Goal: Browse casually

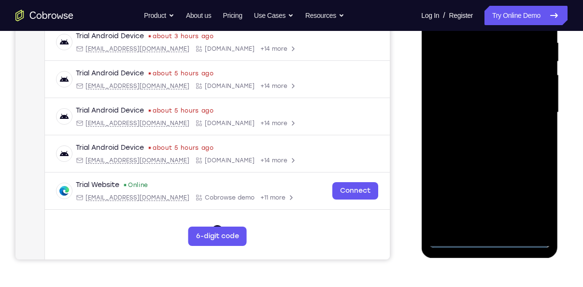
scroll to position [190, 0]
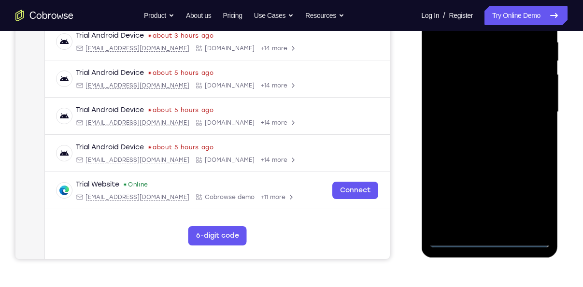
click at [491, 244] on div at bounding box center [490, 112] width 122 height 271
click at [533, 199] on div at bounding box center [490, 112] width 122 height 271
drag, startPoint x: 533, startPoint y: 199, endPoint x: 477, endPoint y: 185, distance: 57.8
click at [477, 185] on div at bounding box center [490, 112] width 122 height 271
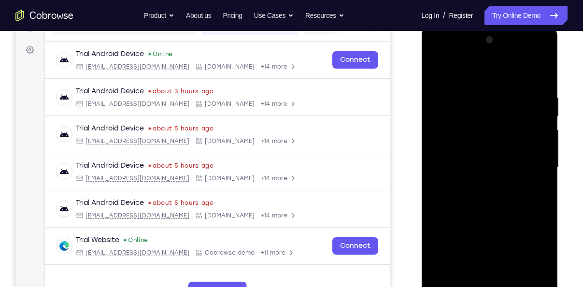
scroll to position [134, 0]
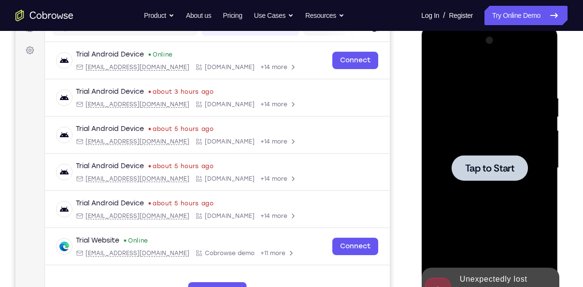
click at [444, 120] on div at bounding box center [490, 168] width 122 height 271
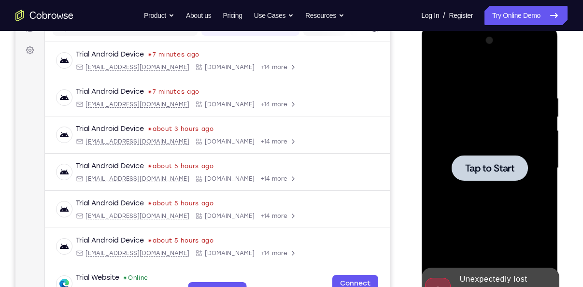
click at [508, 98] on div at bounding box center [490, 168] width 122 height 271
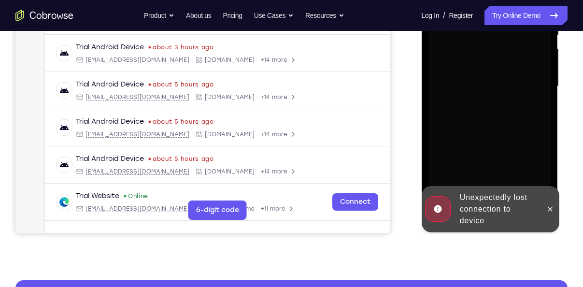
scroll to position [218, 0]
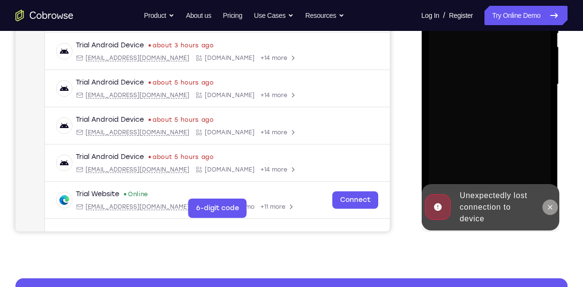
click at [552, 208] on icon at bounding box center [550, 207] width 8 height 8
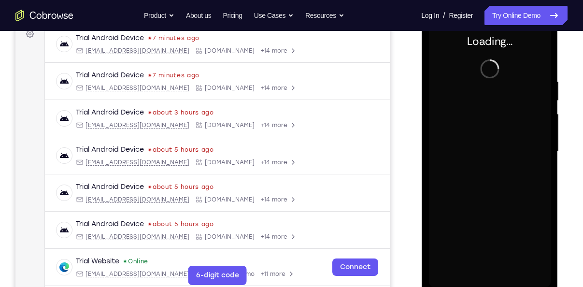
scroll to position [151, 0]
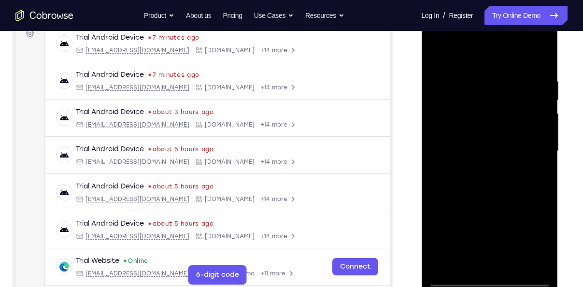
click at [488, 277] on div at bounding box center [490, 151] width 122 height 271
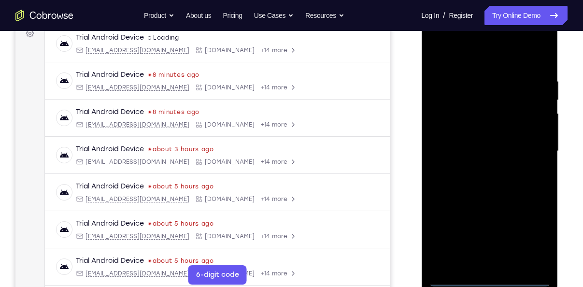
click at [528, 234] on div at bounding box center [490, 151] width 122 height 271
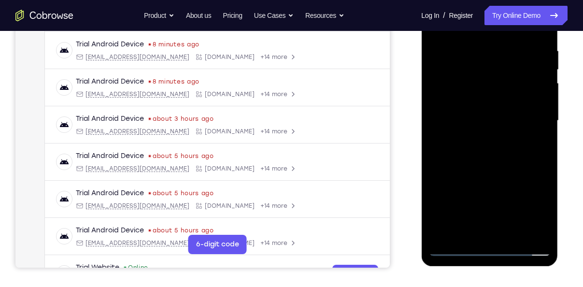
scroll to position [126, 0]
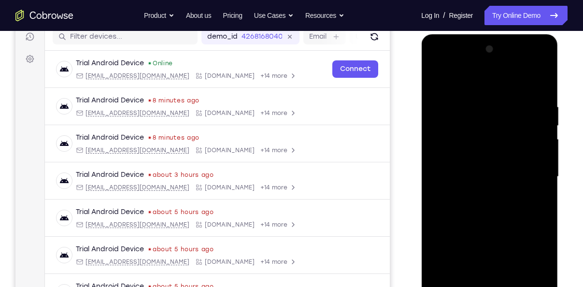
click at [440, 81] on div at bounding box center [490, 177] width 122 height 271
click at [529, 173] on div at bounding box center [490, 177] width 122 height 271
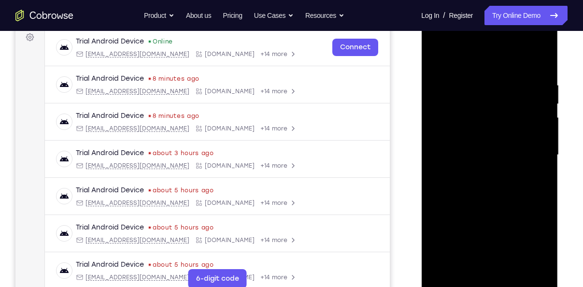
scroll to position [148, 0]
click at [483, 170] on div at bounding box center [490, 154] width 122 height 271
click at [481, 147] on div at bounding box center [490, 154] width 122 height 271
click at [492, 140] on div at bounding box center [490, 154] width 122 height 271
click at [536, 135] on div at bounding box center [490, 154] width 122 height 271
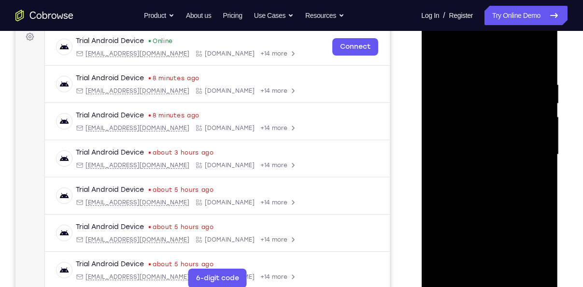
click at [490, 153] on div at bounding box center [490, 154] width 122 height 271
click at [483, 185] on div at bounding box center [490, 154] width 122 height 271
click at [490, 201] on div at bounding box center [490, 154] width 122 height 271
click at [533, 60] on div at bounding box center [490, 154] width 122 height 271
click at [539, 55] on div at bounding box center [490, 154] width 122 height 271
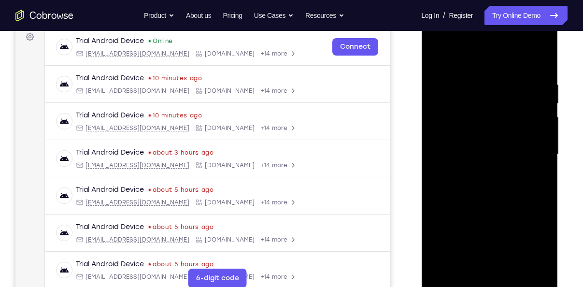
click at [513, 268] on div at bounding box center [490, 154] width 122 height 271
click at [489, 201] on div at bounding box center [490, 154] width 122 height 271
click at [485, 142] on div at bounding box center [490, 154] width 122 height 271
click at [471, 54] on div at bounding box center [490, 154] width 122 height 271
drag, startPoint x: 488, startPoint y: 189, endPoint x: 504, endPoint y: 49, distance: 141.5
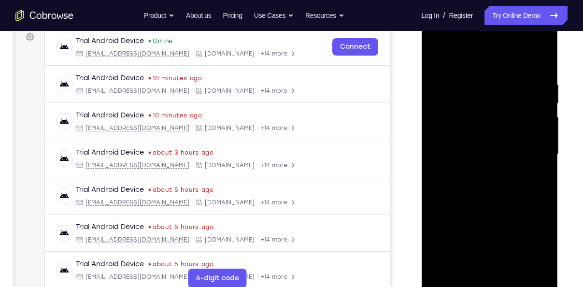
click at [504, 49] on div at bounding box center [490, 154] width 122 height 271
drag, startPoint x: 505, startPoint y: 213, endPoint x: 510, endPoint y: 164, distance: 48.6
click at [510, 164] on div at bounding box center [490, 154] width 122 height 271
drag, startPoint x: 508, startPoint y: 206, endPoint x: 498, endPoint y: 130, distance: 76.5
click at [498, 130] on div at bounding box center [490, 154] width 122 height 271
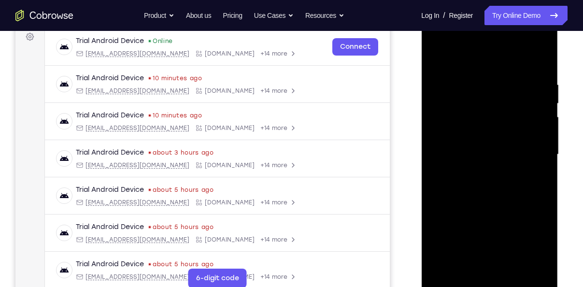
click at [448, 256] on div at bounding box center [490, 154] width 122 height 271
drag, startPoint x: 518, startPoint y: 217, endPoint x: 507, endPoint y: 167, distance: 51.9
click at [507, 167] on div at bounding box center [490, 154] width 122 height 271
drag, startPoint x: 503, startPoint y: 220, endPoint x: 505, endPoint y: 135, distance: 84.6
click at [505, 135] on div at bounding box center [490, 154] width 122 height 271
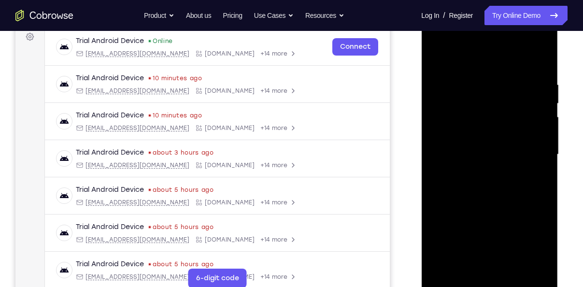
drag, startPoint x: 490, startPoint y: 222, endPoint x: 492, endPoint y: 144, distance: 77.8
click at [492, 144] on div at bounding box center [490, 154] width 122 height 271
drag, startPoint x: 499, startPoint y: 224, endPoint x: 509, endPoint y: 160, distance: 64.6
click at [509, 160] on div at bounding box center [490, 154] width 122 height 271
drag, startPoint x: 493, startPoint y: 218, endPoint x: 494, endPoint y: 168, distance: 50.3
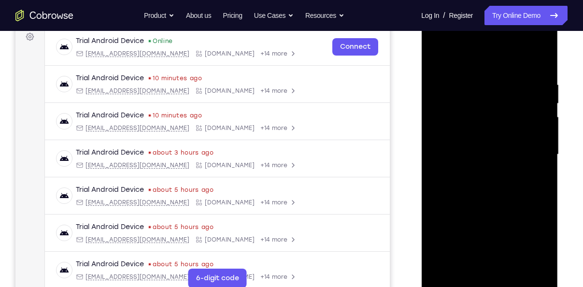
click at [494, 168] on div at bounding box center [490, 154] width 122 height 271
click at [489, 240] on div at bounding box center [490, 154] width 122 height 271
drag, startPoint x: 491, startPoint y: 131, endPoint x: 473, endPoint y: 226, distance: 96.5
click at [473, 226] on div at bounding box center [490, 154] width 122 height 271
drag, startPoint x: 496, startPoint y: 109, endPoint x: 482, endPoint y: 224, distance: 116.4
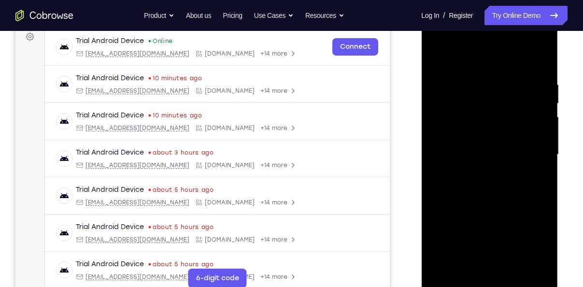
click at [482, 224] on div at bounding box center [490, 154] width 122 height 271
drag, startPoint x: 509, startPoint y: 82, endPoint x: 482, endPoint y: 205, distance: 125.7
click at [482, 205] on div at bounding box center [490, 154] width 122 height 271
drag, startPoint x: 498, startPoint y: 101, endPoint x: 489, endPoint y: 191, distance: 90.3
click at [489, 191] on div at bounding box center [490, 154] width 122 height 271
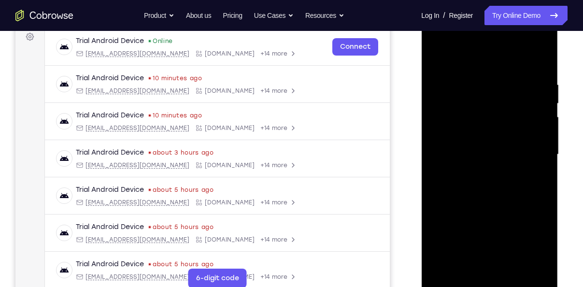
drag, startPoint x: 511, startPoint y: 104, endPoint x: 500, endPoint y: 188, distance: 84.3
click at [500, 188] on div at bounding box center [490, 154] width 122 height 271
drag, startPoint x: 518, startPoint y: 93, endPoint x: 504, endPoint y: 184, distance: 91.8
click at [504, 184] on div at bounding box center [490, 154] width 122 height 271
drag, startPoint x: 485, startPoint y: 101, endPoint x: 476, endPoint y: 186, distance: 84.6
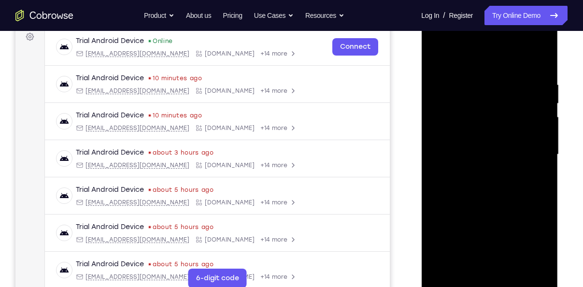
click at [476, 186] on div at bounding box center [490, 154] width 122 height 271
drag, startPoint x: 498, startPoint y: 122, endPoint x: 485, endPoint y: 205, distance: 84.1
click at [485, 205] on div at bounding box center [490, 154] width 122 height 271
drag, startPoint x: 475, startPoint y: 85, endPoint x: 470, endPoint y: 135, distance: 51.0
click at [470, 135] on div at bounding box center [490, 154] width 122 height 271
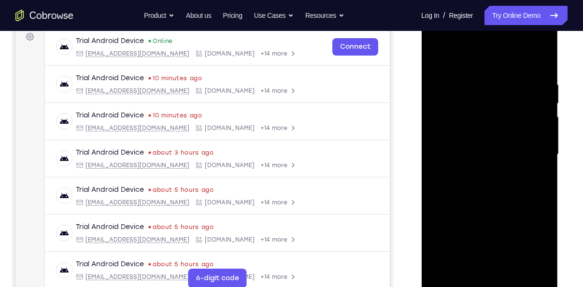
drag, startPoint x: 496, startPoint y: 105, endPoint x: 496, endPoint y: 96, distance: 8.7
click at [496, 96] on div at bounding box center [490, 154] width 122 height 271
drag, startPoint x: 496, startPoint y: 96, endPoint x: 492, endPoint y: 171, distance: 74.5
click at [492, 171] on div at bounding box center [490, 154] width 122 height 271
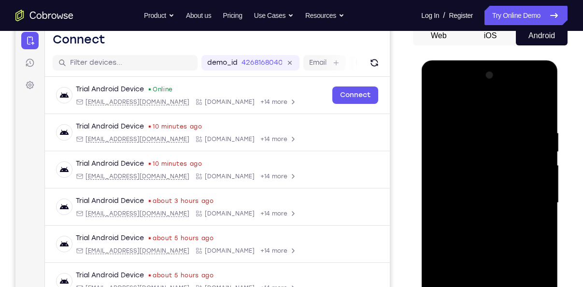
scroll to position [93, 0]
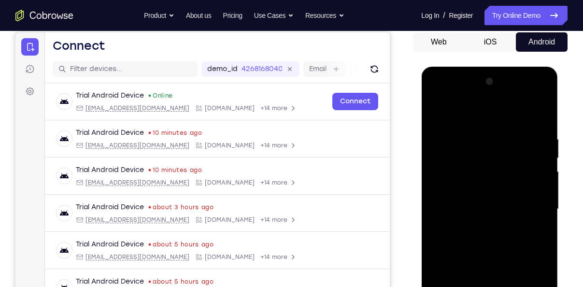
drag, startPoint x: 469, startPoint y: 148, endPoint x: 468, endPoint y: 183, distance: 34.3
click at [468, 183] on div at bounding box center [490, 209] width 122 height 271
click at [481, 201] on div at bounding box center [490, 209] width 122 height 271
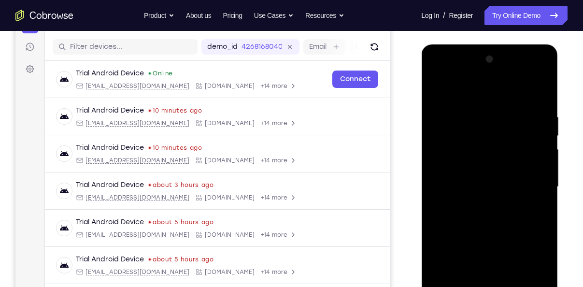
scroll to position [117, 0]
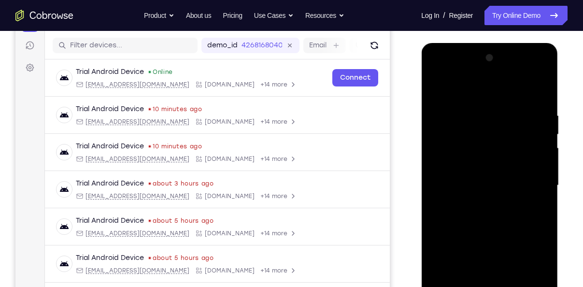
click at [476, 176] on div at bounding box center [490, 185] width 122 height 271
